Goal: Navigation & Orientation: Find specific page/section

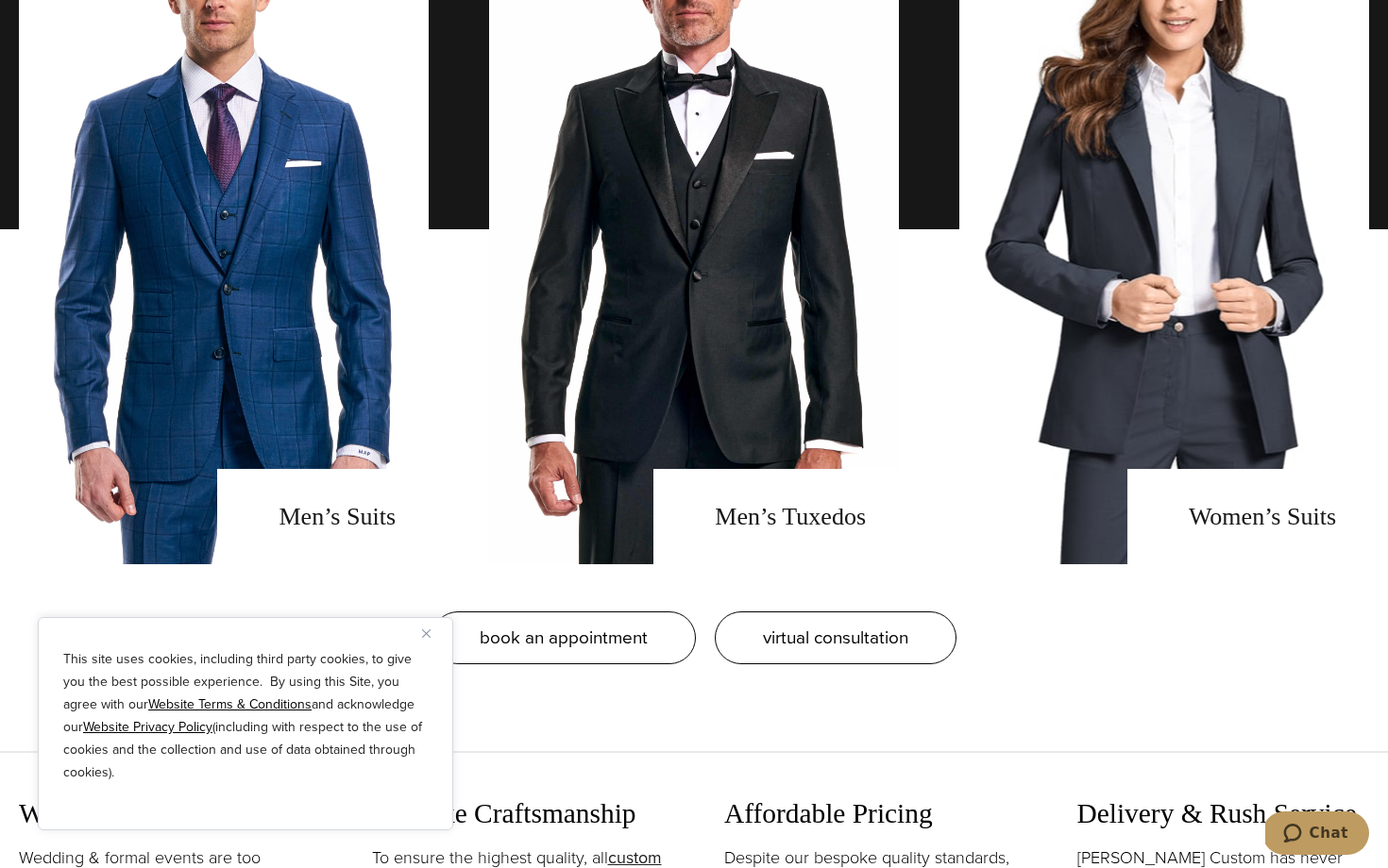
scroll to position [1631, 0]
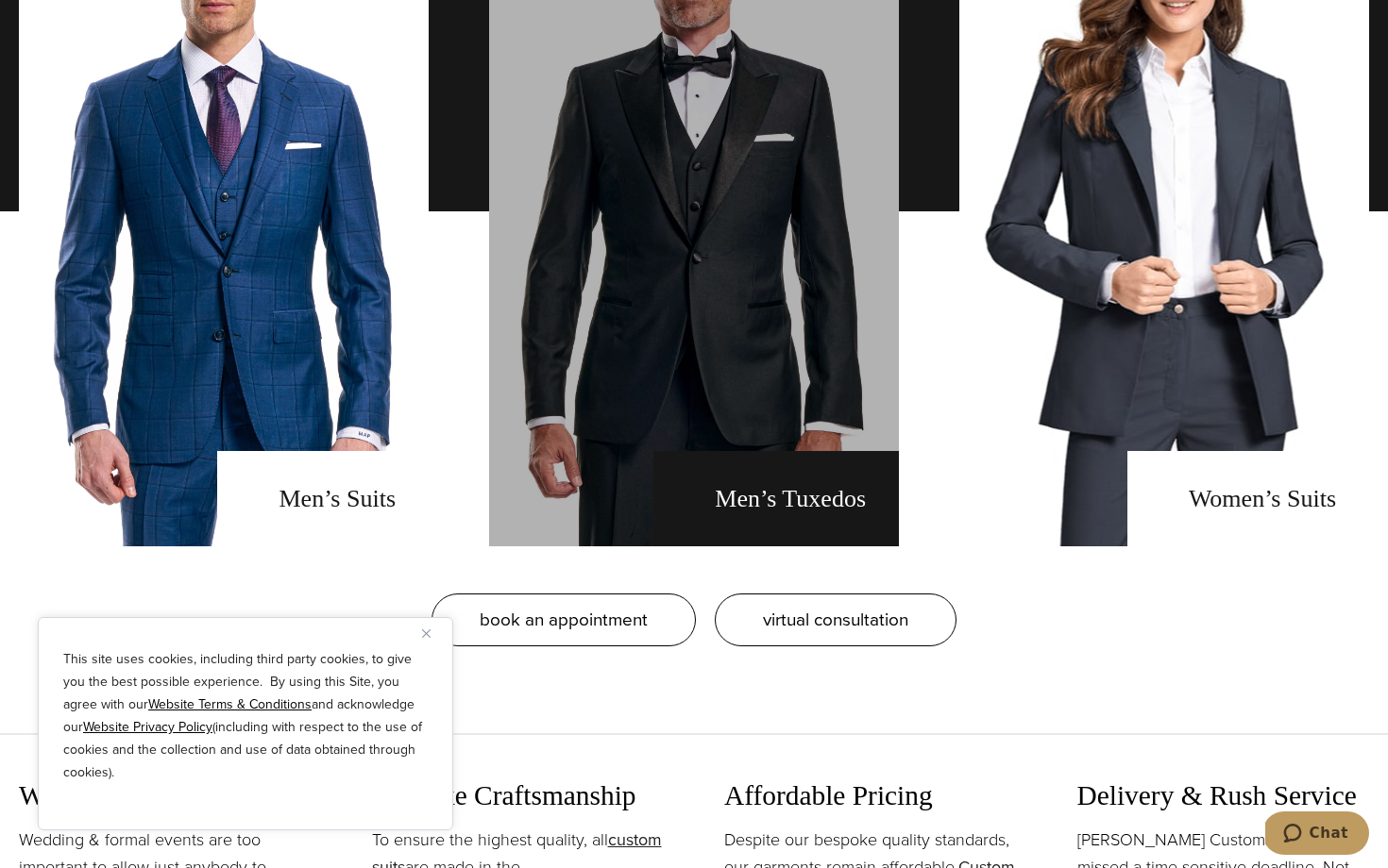
click at [844, 159] on link "men's tuxedos" at bounding box center [694, 211] width 409 height 670
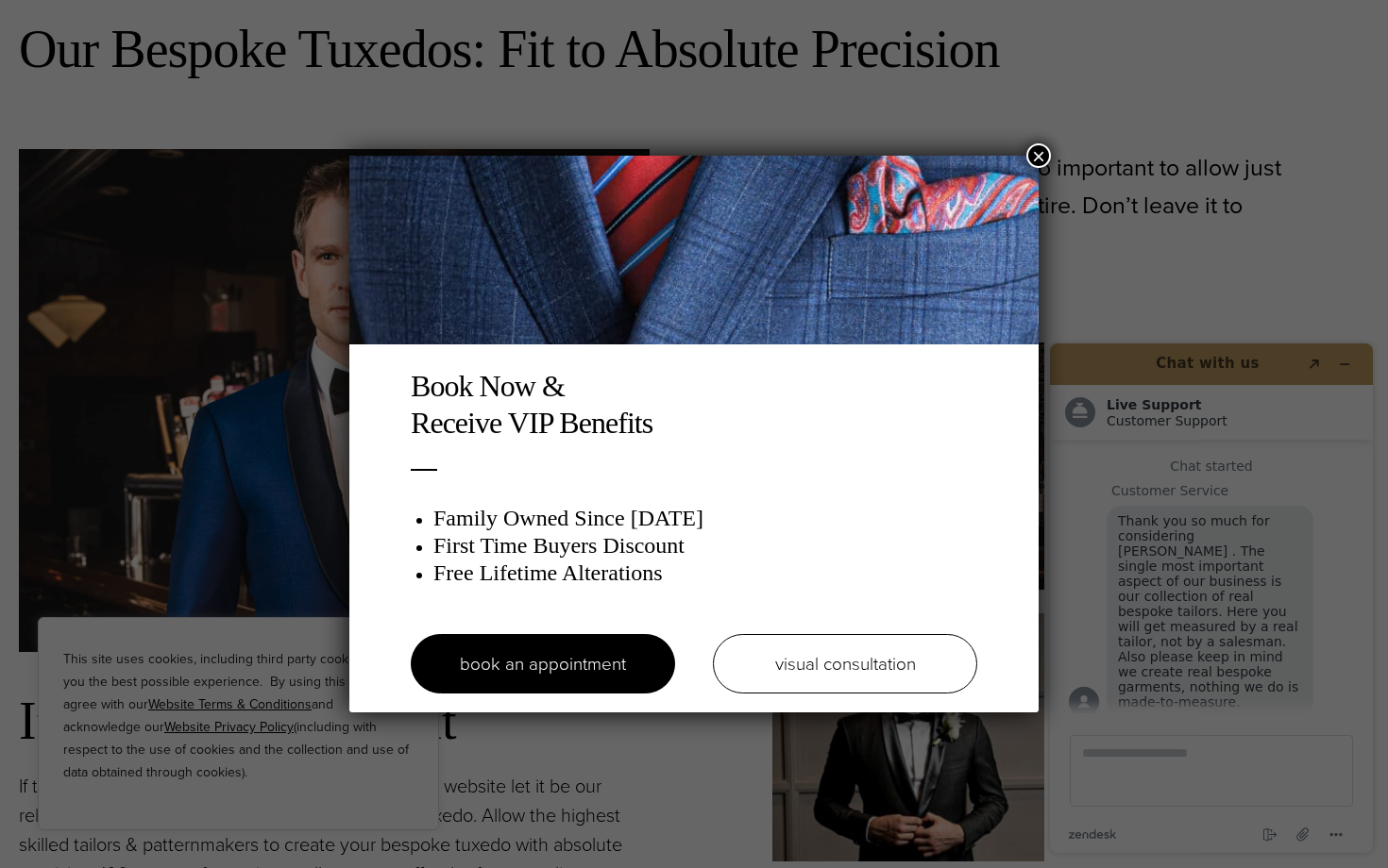
click at [1037, 156] on button "×" at bounding box center [1038, 156] width 25 height 25
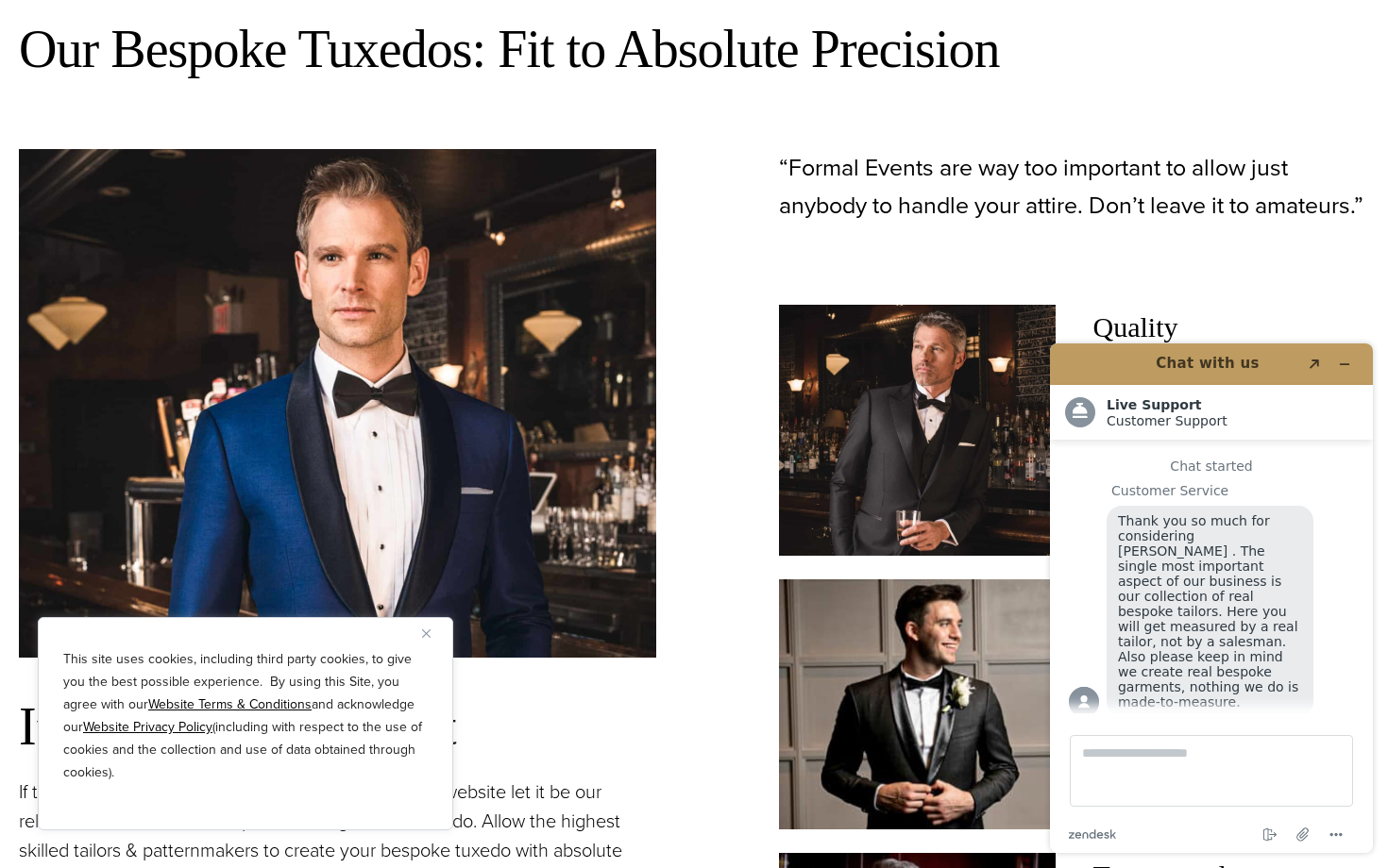
click at [1359, 351] on header "Chat with us Created with Sketch." at bounding box center [1211, 365] width 323 height 42
click at [1352, 365] on button "Minimize widget" at bounding box center [1344, 365] width 30 height 27
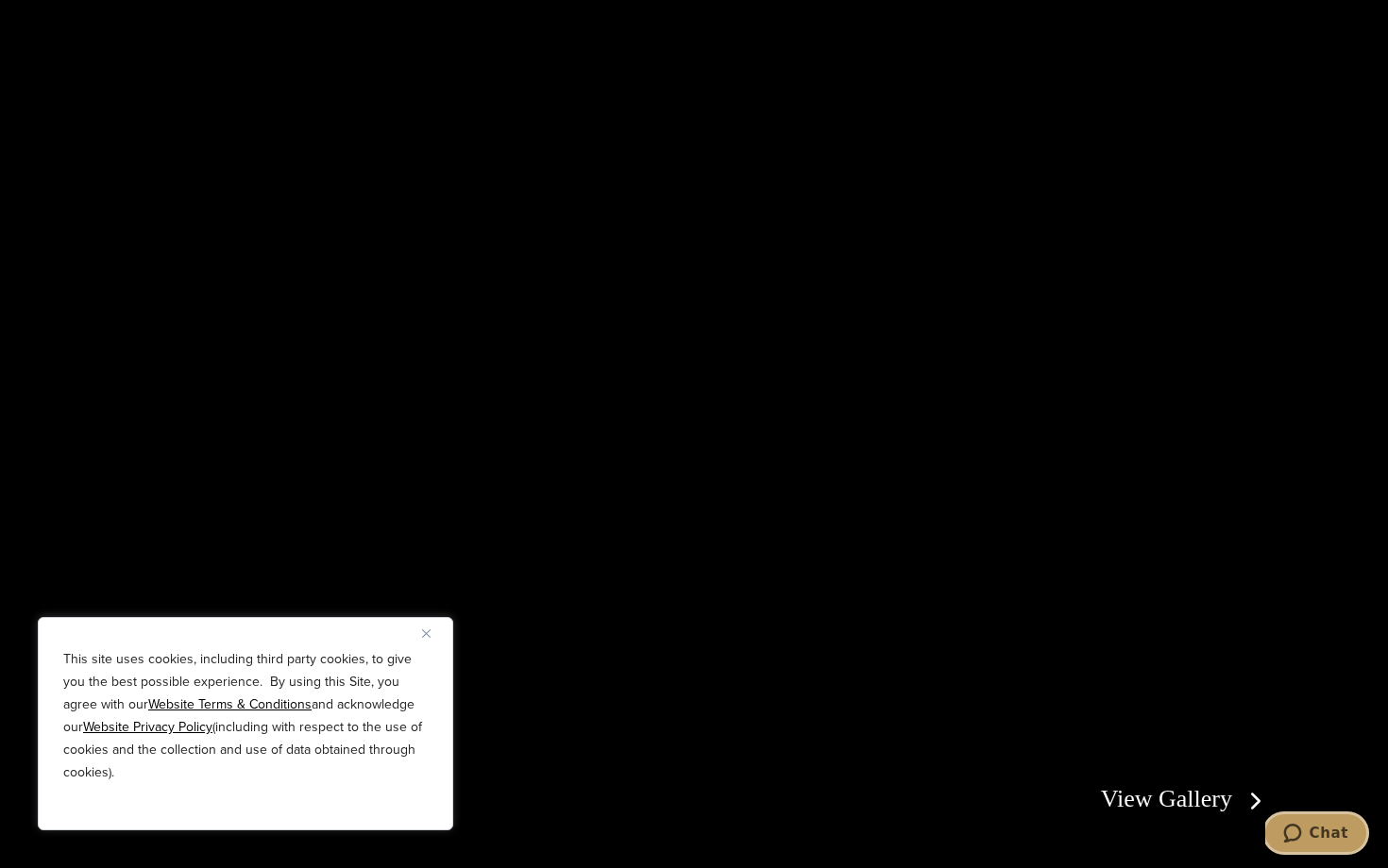
scroll to position [3453, 0]
